Goal: Share content: Share content

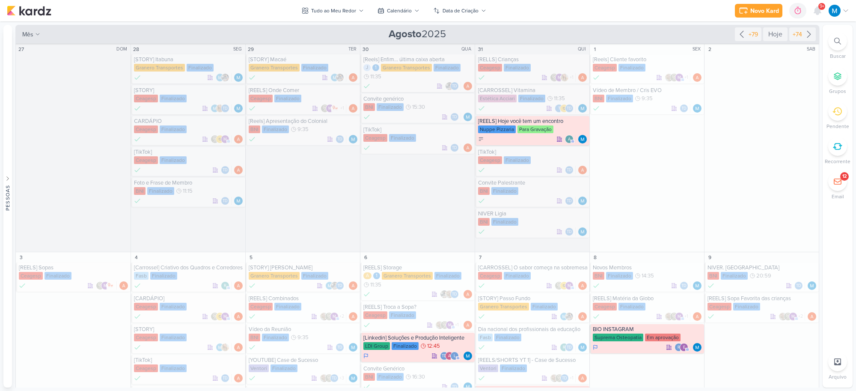
scroll to position [802, 0]
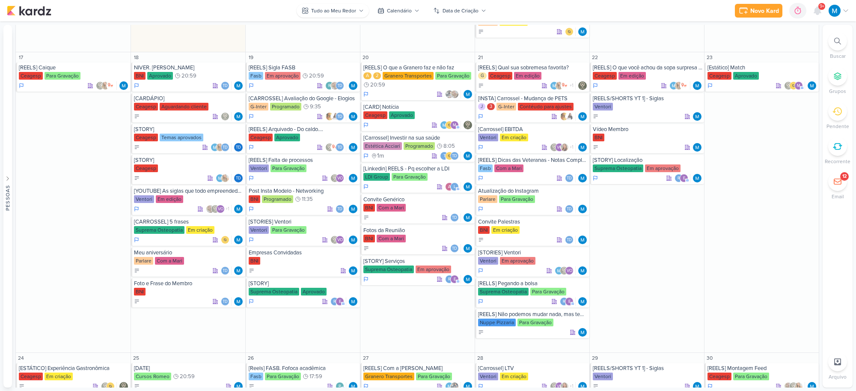
click at [359, 10] on icon at bounding box center [361, 10] width 5 height 5
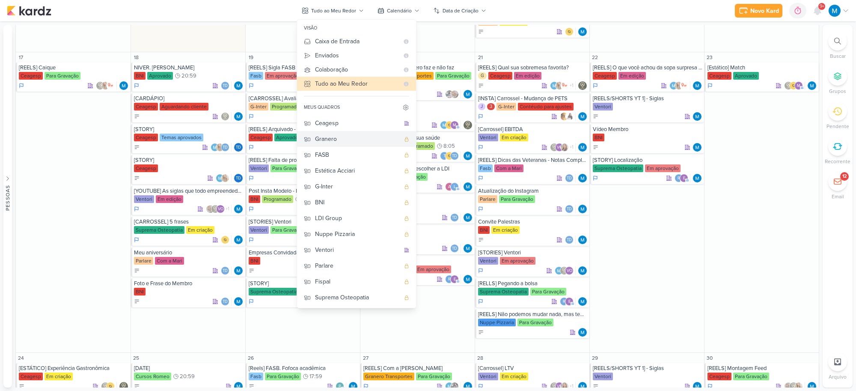
click at [336, 138] on div "Granero" at bounding box center [357, 138] width 85 height 9
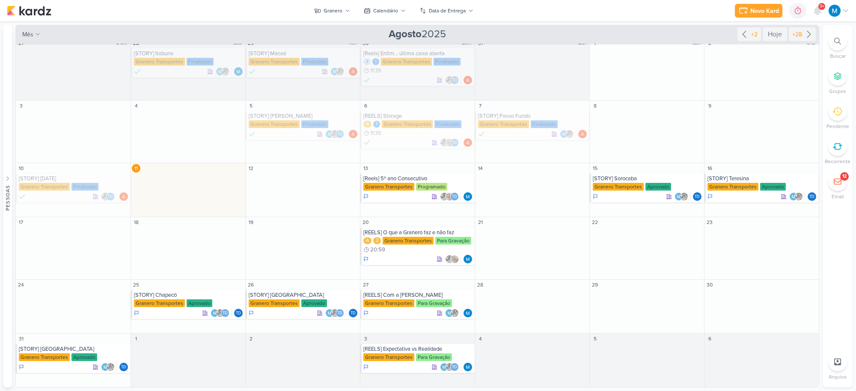
scroll to position [7, 0]
click at [416, 180] on div "[Reels] 5º ano Consecutivo" at bounding box center [418, 178] width 110 height 7
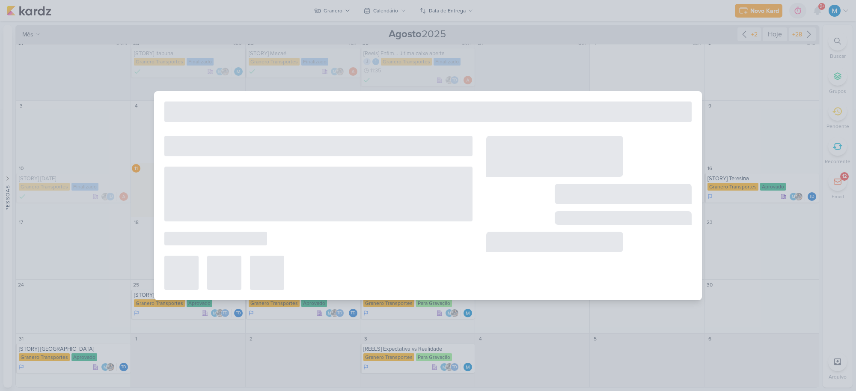
type input "[Reels] 5º ano Consecutivo"
type input "[DATE] 23:59"
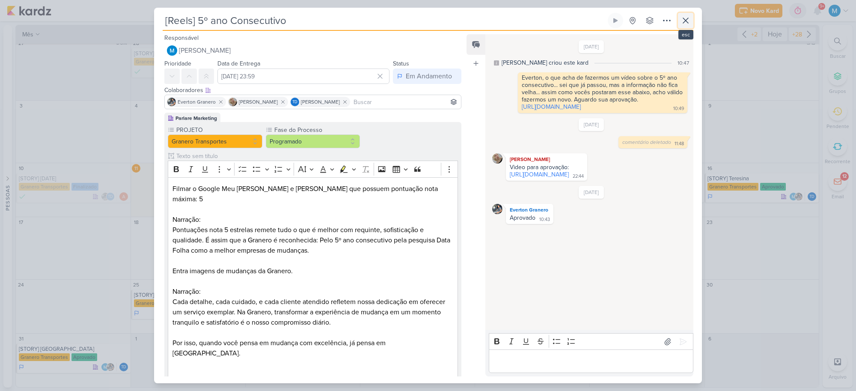
click at [683, 21] on icon at bounding box center [685, 20] width 10 height 10
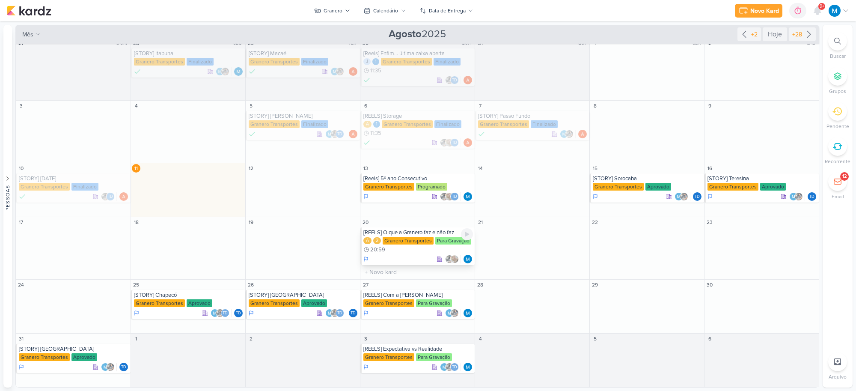
click at [411, 233] on div "[REELS] O que a Granero faz e não faz" at bounding box center [418, 232] width 110 height 7
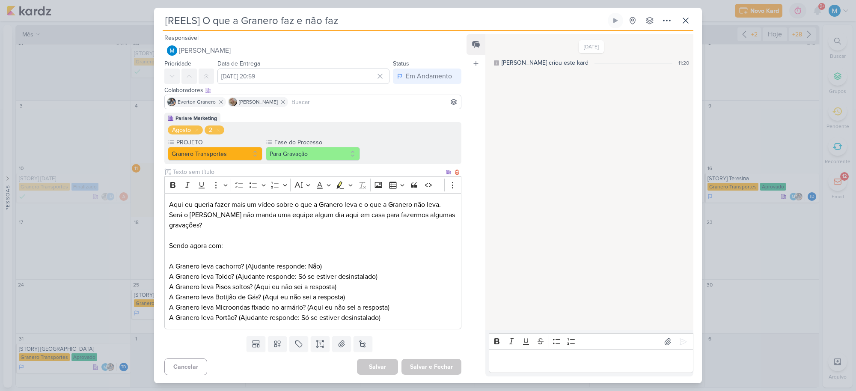
scroll to position [1, 0]
click at [668, 21] on icon at bounding box center [667, 20] width 10 height 10
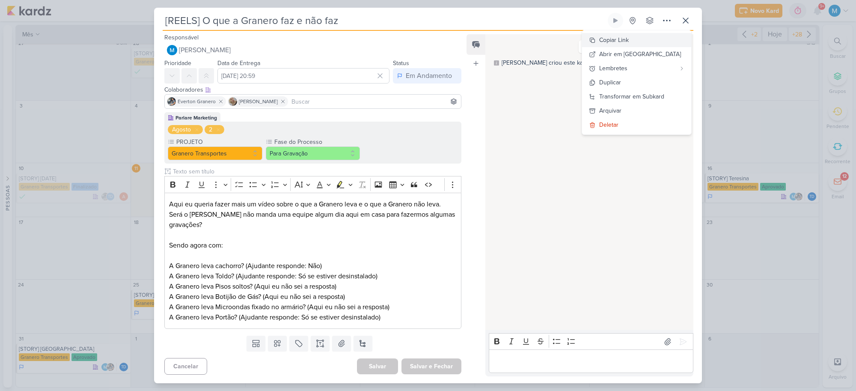
click at [656, 37] on button "Copiar Link" at bounding box center [636, 40] width 109 height 14
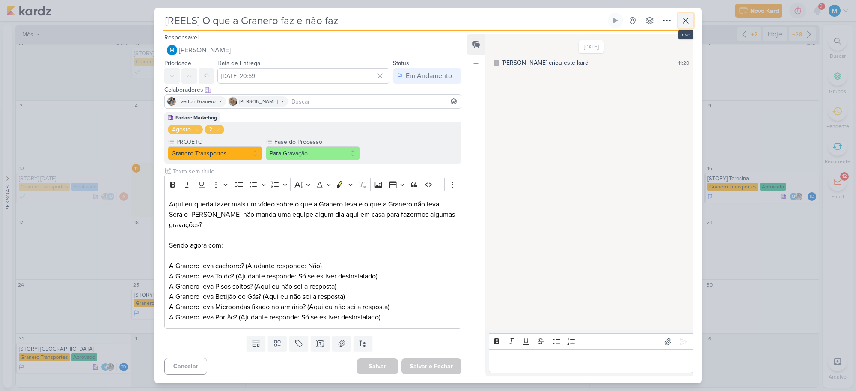
click at [686, 18] on icon at bounding box center [685, 20] width 10 height 10
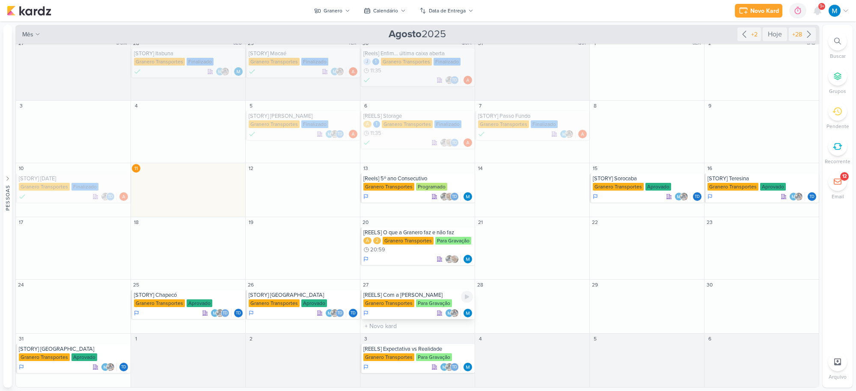
click at [407, 294] on div "[REELS] Com a [PERSON_NAME]" at bounding box center [418, 294] width 110 height 7
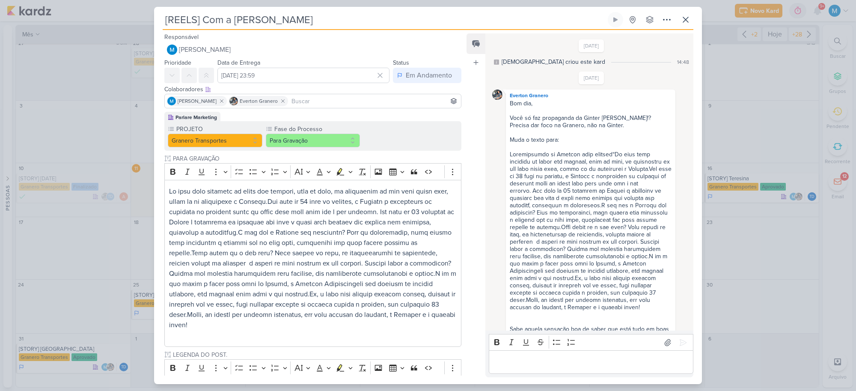
scroll to position [312, 0]
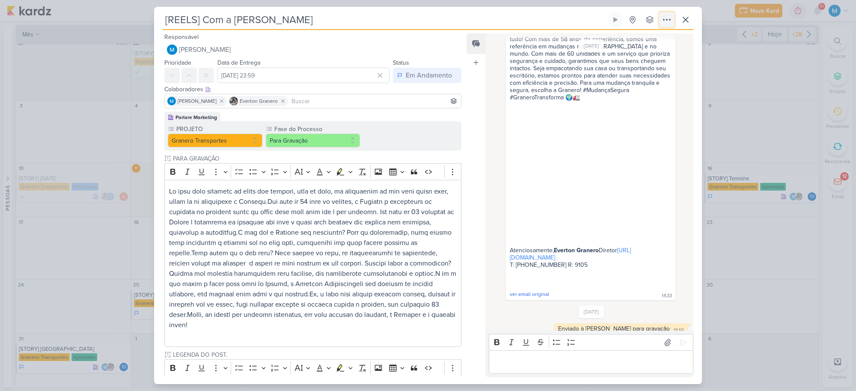
click at [665, 18] on icon at bounding box center [667, 20] width 10 height 10
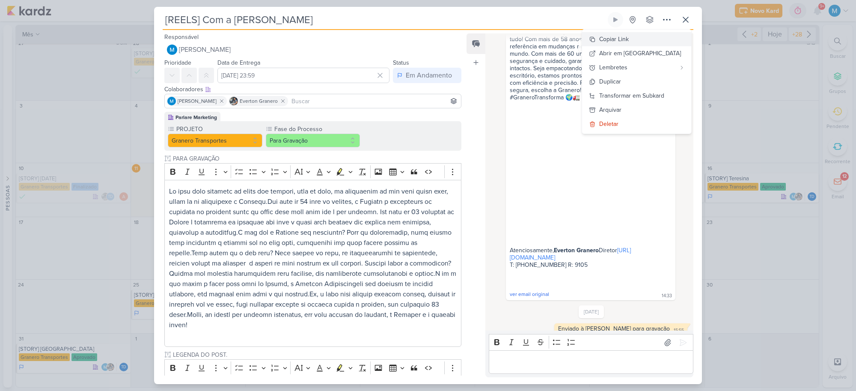
click at [629, 41] on div "Copiar Link" at bounding box center [614, 39] width 30 height 9
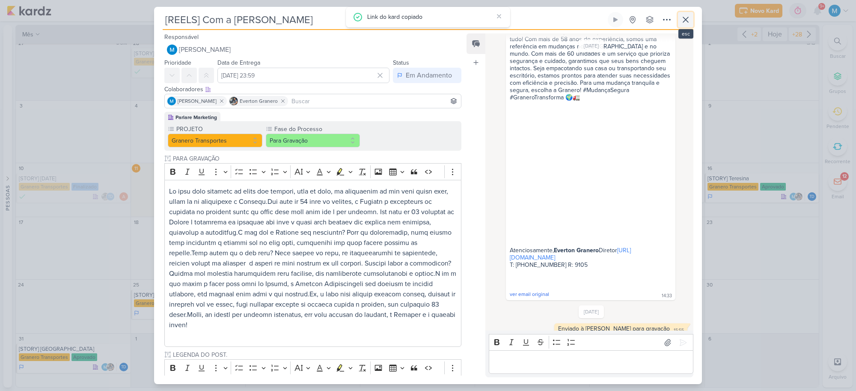
click at [688, 23] on icon at bounding box center [685, 20] width 10 height 10
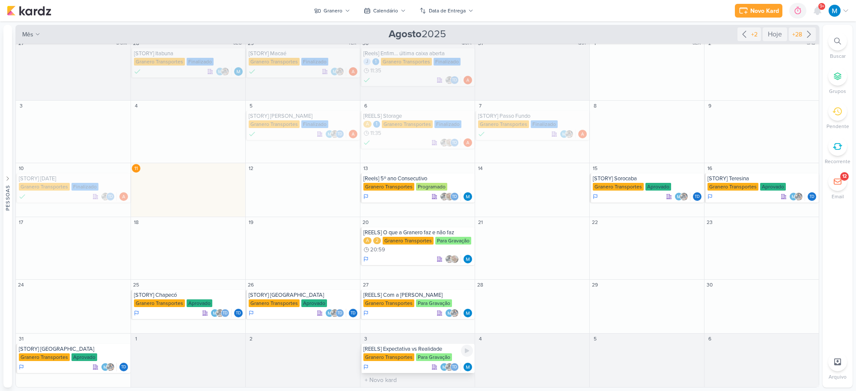
click at [395, 347] on div "[REELS] Expectativa vs Realidade" at bounding box center [418, 348] width 110 height 7
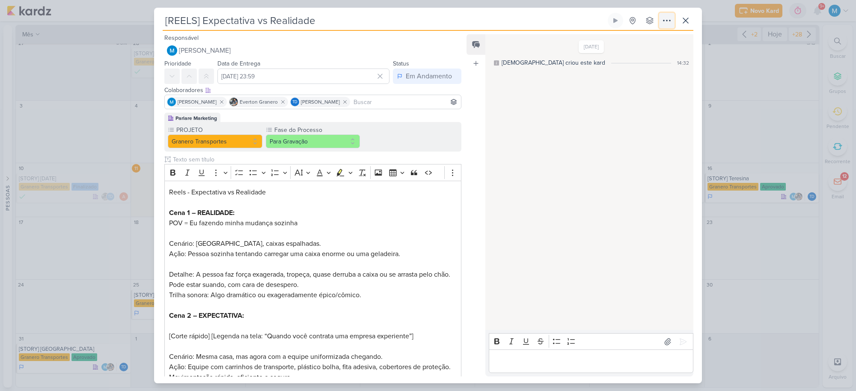
click at [666, 18] on icon at bounding box center [667, 20] width 10 height 10
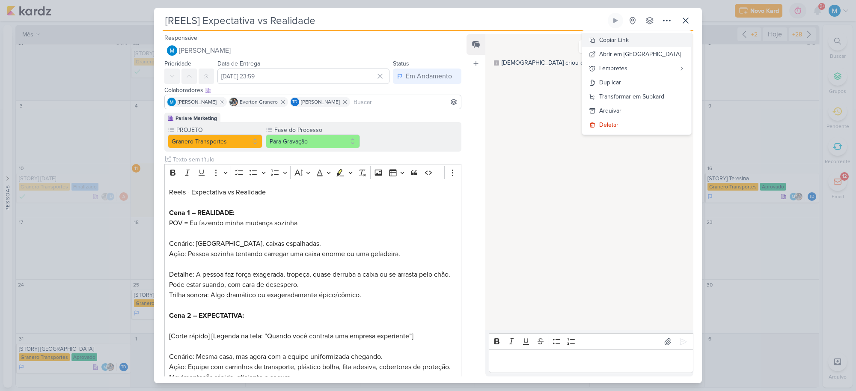
click at [629, 39] on div "Copiar Link" at bounding box center [614, 40] width 30 height 9
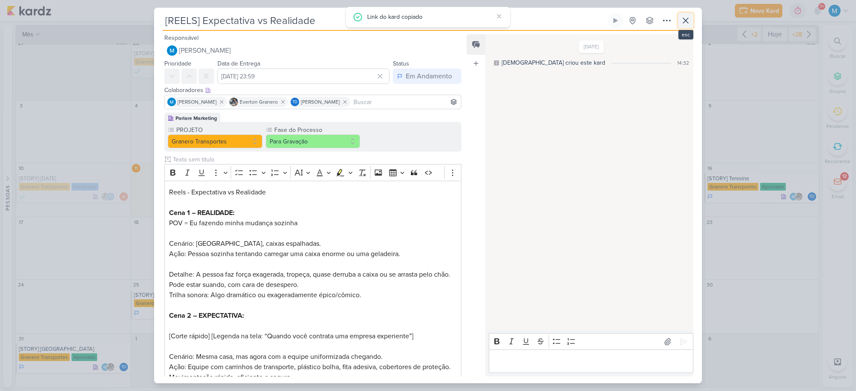
click at [689, 19] on icon at bounding box center [685, 20] width 10 height 10
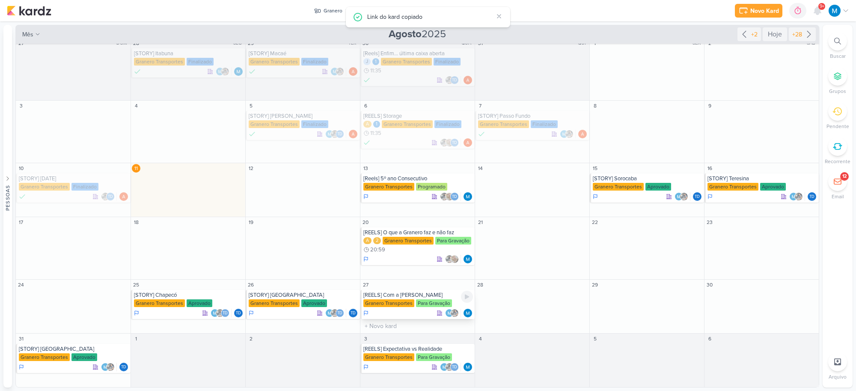
scroll to position [7, 0]
click at [804, 34] on icon at bounding box center [809, 34] width 10 height 10
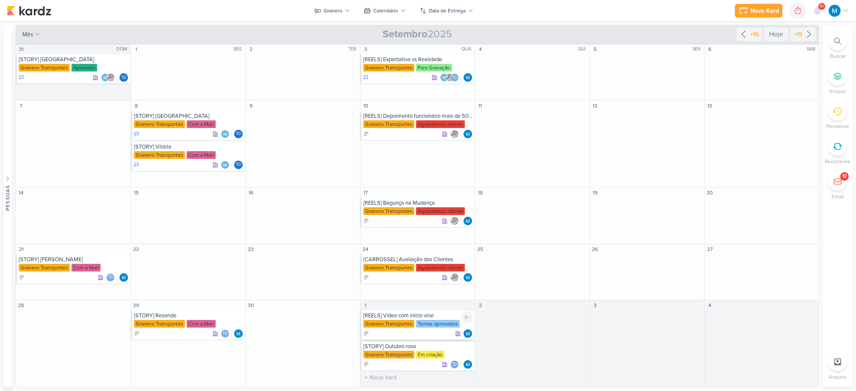
click at [422, 318] on div "[REELS] Vídeo com início viral" at bounding box center [418, 315] width 110 height 7
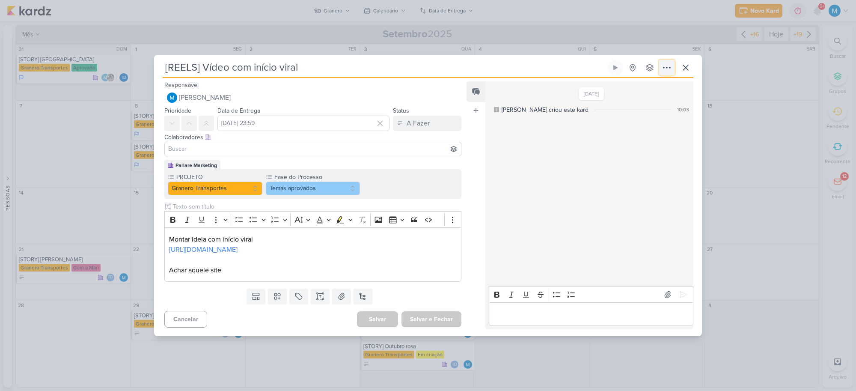
click at [666, 65] on icon at bounding box center [667, 67] width 10 height 10
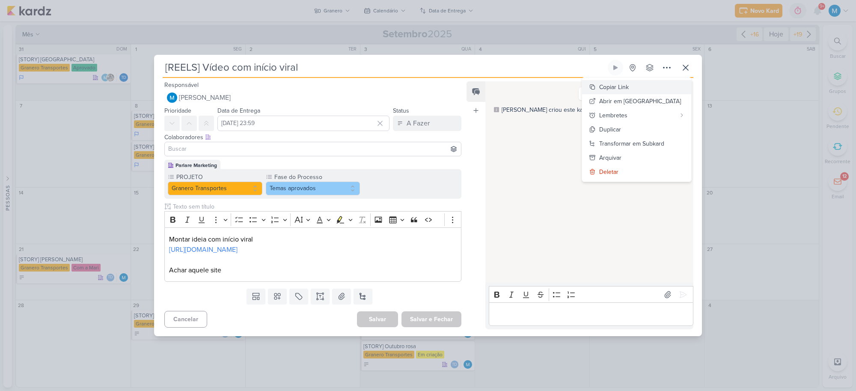
click at [648, 84] on button "Copiar Link" at bounding box center [636, 87] width 109 height 14
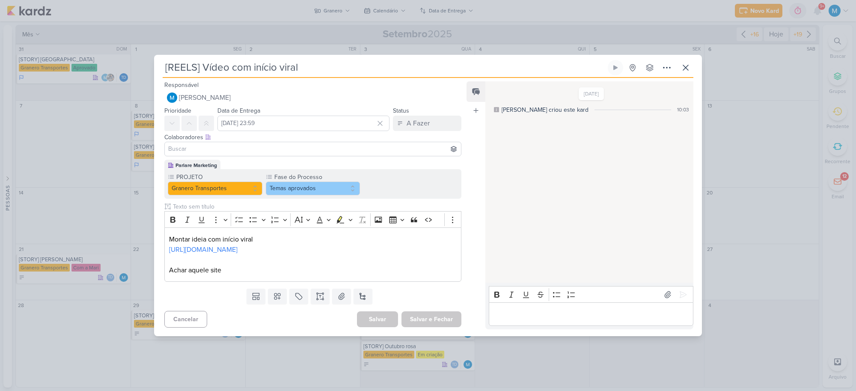
drag, startPoint x: 311, startPoint y: 69, endPoint x: 139, endPoint y: 50, distance: 173.1
click at [139, 50] on div "[REELS] Vídeo com início viral Criado por mim" at bounding box center [428, 195] width 856 height 391
click at [683, 69] on icon at bounding box center [685, 67] width 10 height 10
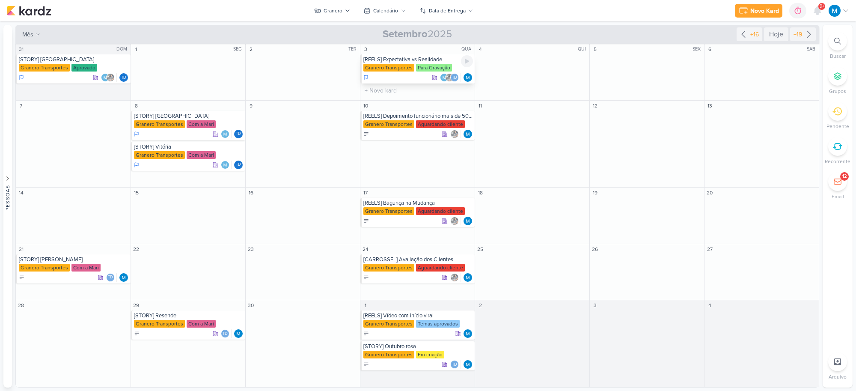
click at [416, 59] on div "[REELS] Expectativa vs Realidade" at bounding box center [418, 59] width 110 height 7
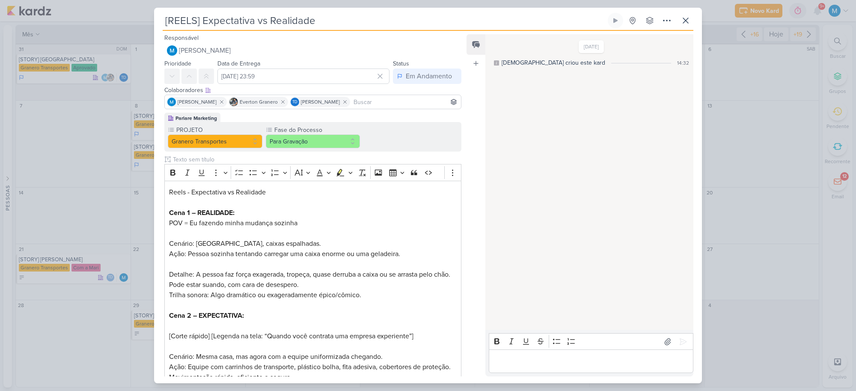
drag, startPoint x: 327, startPoint y: 22, endPoint x: 119, endPoint y: 3, distance: 209.7
click at [119, 3] on div "[REELS] Expectativa vs Realidade Criado por [DEMOGRAPHIC_DATA]" at bounding box center [428, 195] width 856 height 391
click at [689, 22] on icon at bounding box center [685, 20] width 10 height 10
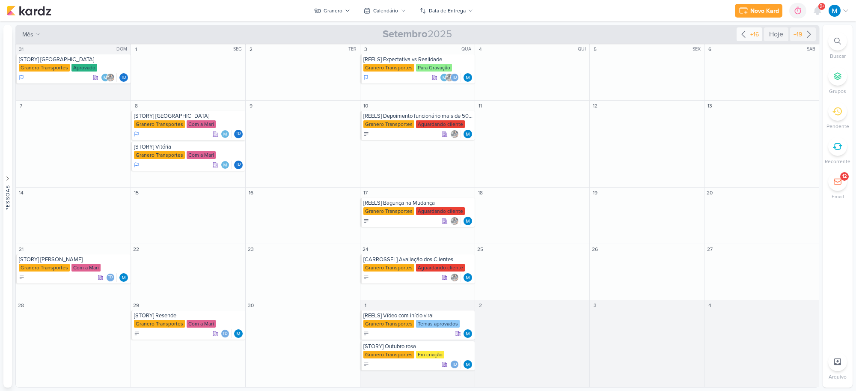
click at [746, 35] on icon at bounding box center [743, 34] width 10 height 10
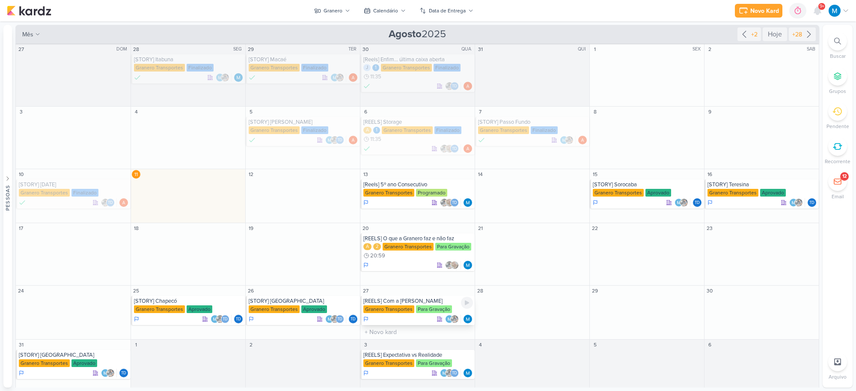
click at [399, 303] on div "[REELS] Com a [PERSON_NAME]" at bounding box center [418, 300] width 110 height 7
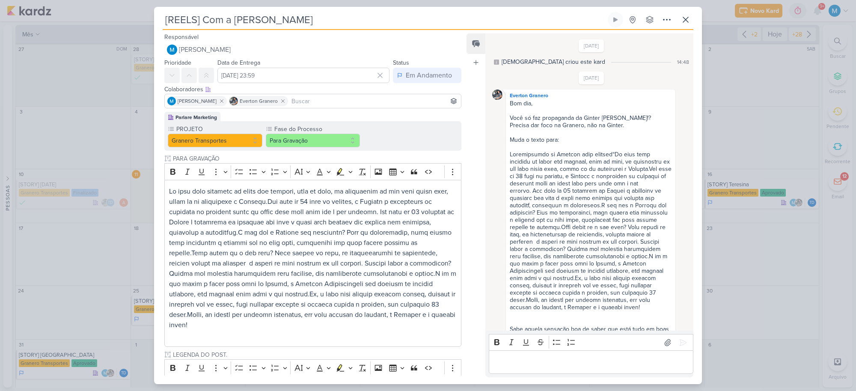
scroll to position [312, 0]
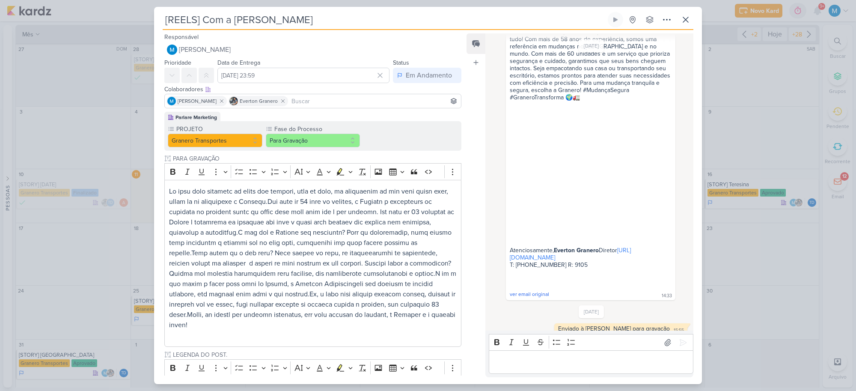
drag, startPoint x: 266, startPoint y: 21, endPoint x: 150, endPoint y: 9, distance: 117.1
click at [152, 7] on div "[REELS] Com a [PERSON_NAME] Criado por [DEMOGRAPHIC_DATA]" at bounding box center [428, 195] width 856 height 391
click at [685, 18] on icon at bounding box center [685, 20] width 10 height 10
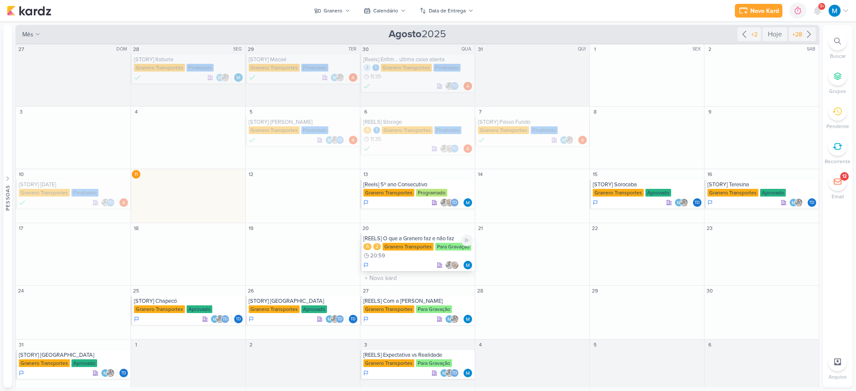
click at [416, 241] on div "[REELS] O que a Granero faz e não faz" at bounding box center [418, 238] width 110 height 7
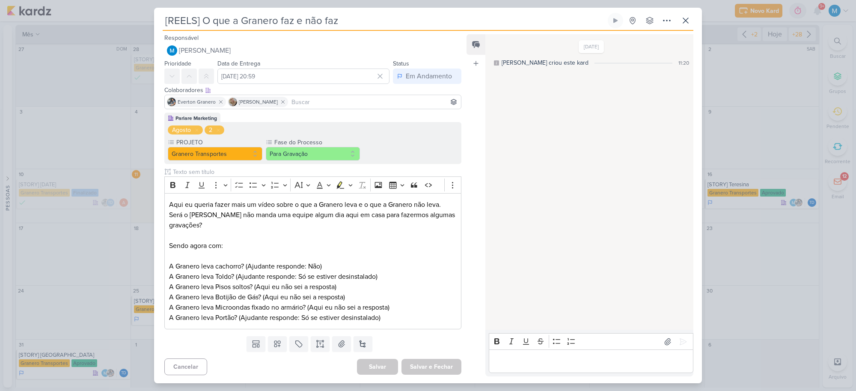
drag, startPoint x: 358, startPoint y: 18, endPoint x: 120, endPoint y: 0, distance: 239.1
click at [127, 0] on html "1.99.0 [GEOGRAPHIC_DATA] Ctrl + k 0h0m Sessão desligada... Hoje 0h0m Semana 0h0…" at bounding box center [428, 195] width 856 height 391
click at [683, 21] on icon at bounding box center [685, 20] width 10 height 10
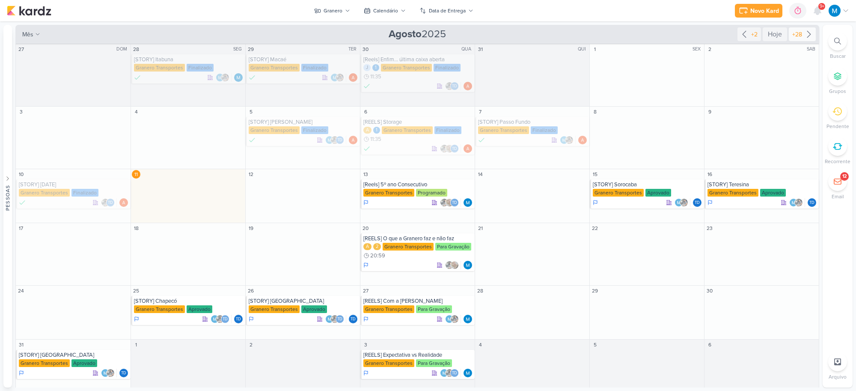
click at [804, 37] on icon at bounding box center [809, 34] width 10 height 10
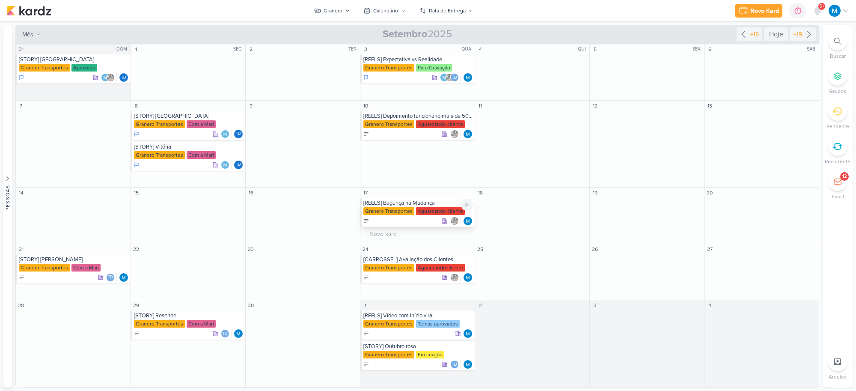
click at [428, 202] on div "[REELS] Bagunça na Mudança" at bounding box center [418, 202] width 110 height 7
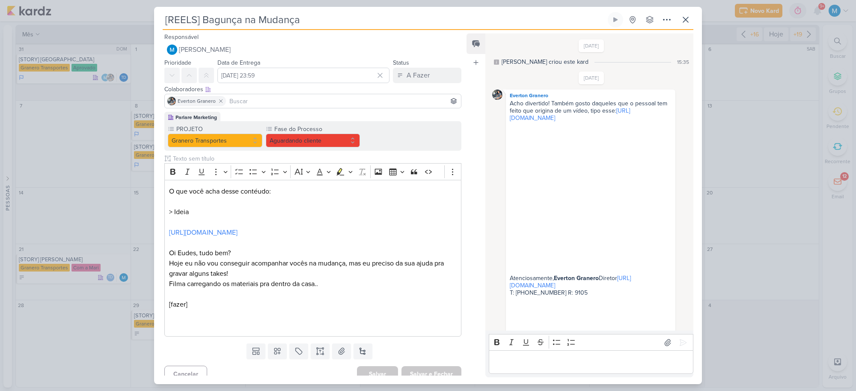
scroll to position [398, 0]
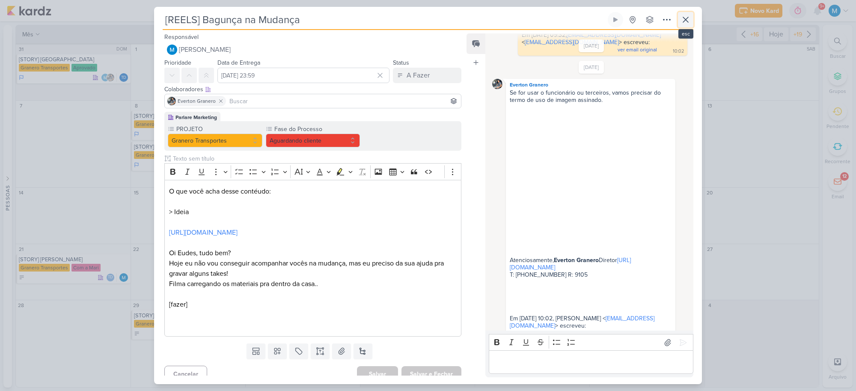
click at [686, 21] on icon at bounding box center [685, 20] width 10 height 10
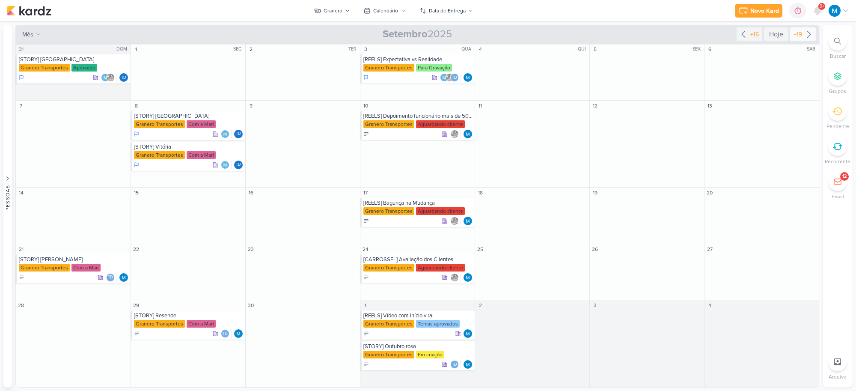
click at [806, 34] on icon at bounding box center [809, 34] width 10 height 10
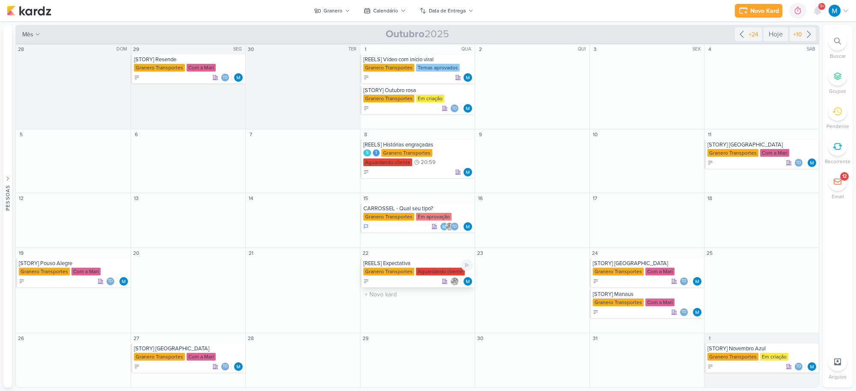
click at [390, 263] on div "[REELS] Expectativa" at bounding box center [418, 263] width 110 height 7
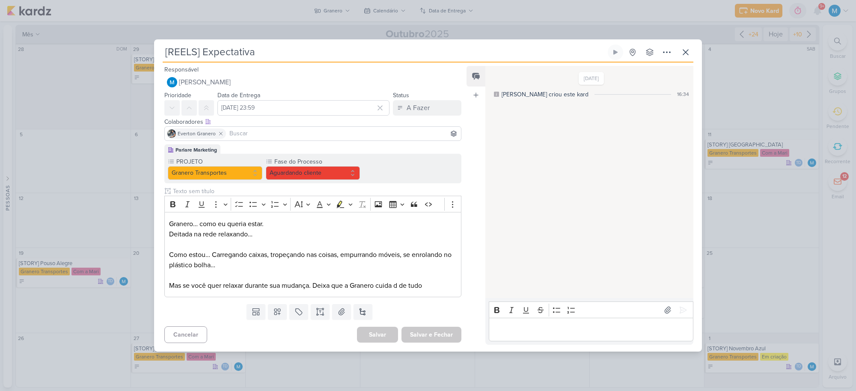
drag, startPoint x: 285, startPoint y: 52, endPoint x: 81, endPoint y: 30, distance: 204.9
click at [81, 30] on div "[REELS] Expectativa Criado por mim" at bounding box center [428, 195] width 856 height 391
click at [666, 48] on icon at bounding box center [667, 52] width 10 height 10
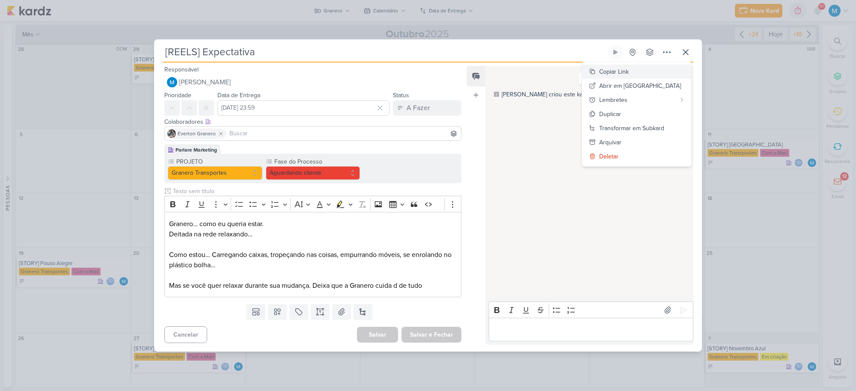
drag, startPoint x: 643, startPoint y: 67, endPoint x: 596, endPoint y: 65, distance: 47.1
click at [629, 67] on div "Copiar Link" at bounding box center [614, 71] width 30 height 9
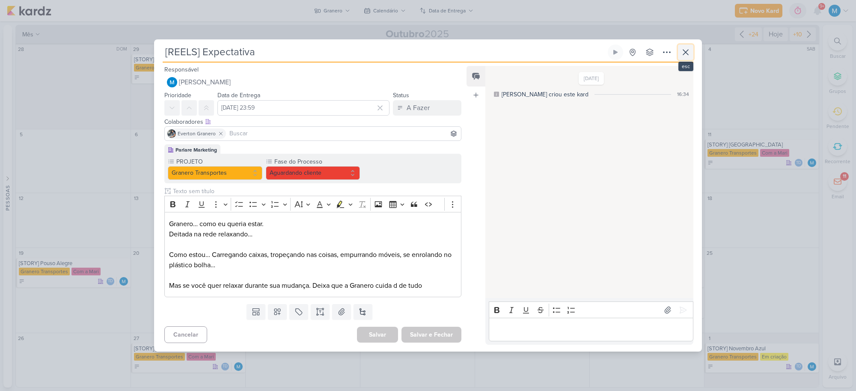
click at [684, 53] on icon at bounding box center [685, 52] width 5 height 5
